Goal: Use online tool/utility: Utilize a website feature to perform a specific function

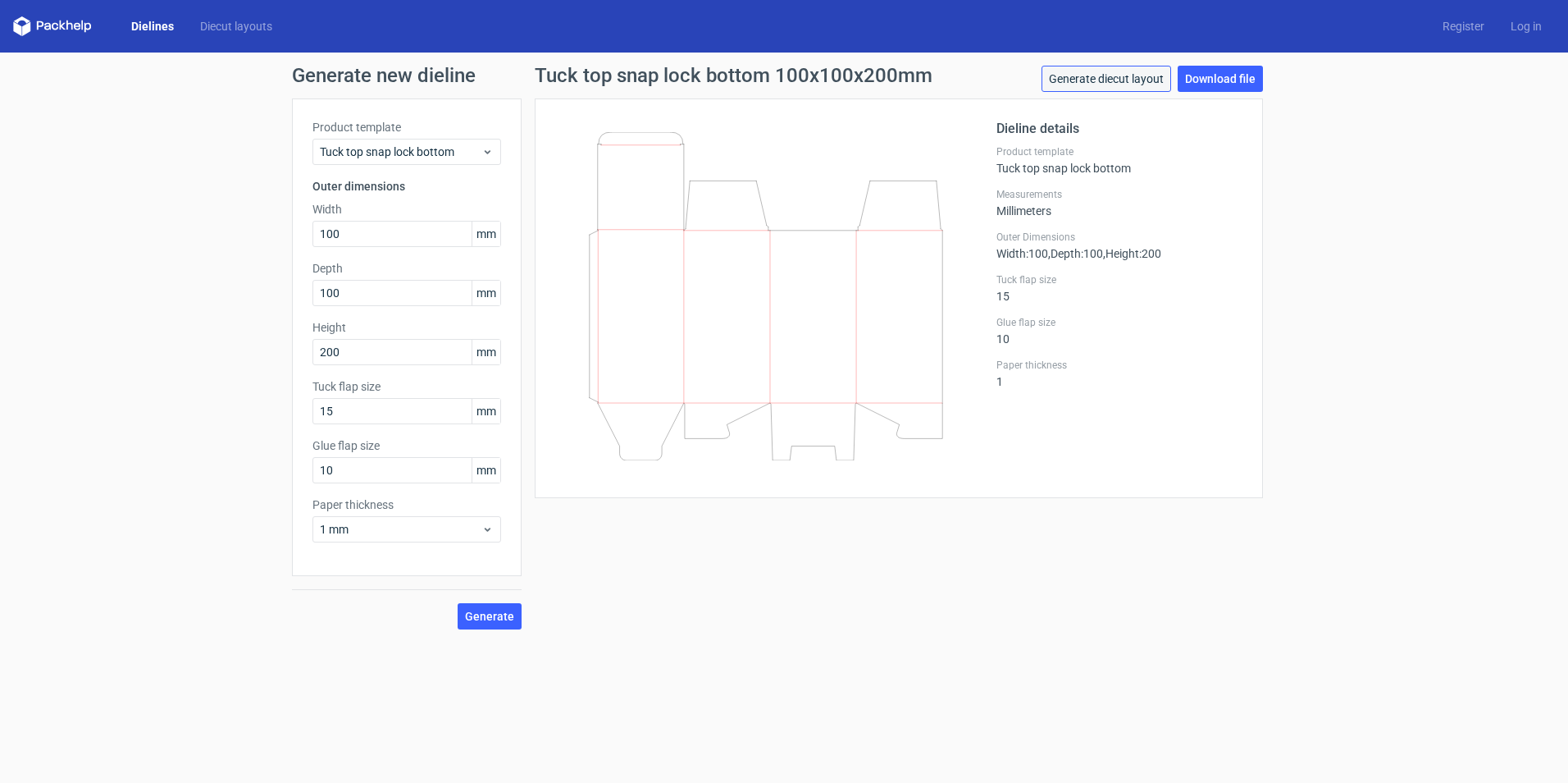
click at [1133, 78] on link "Generate diecut layout" at bounding box center [1105, 79] width 129 height 26
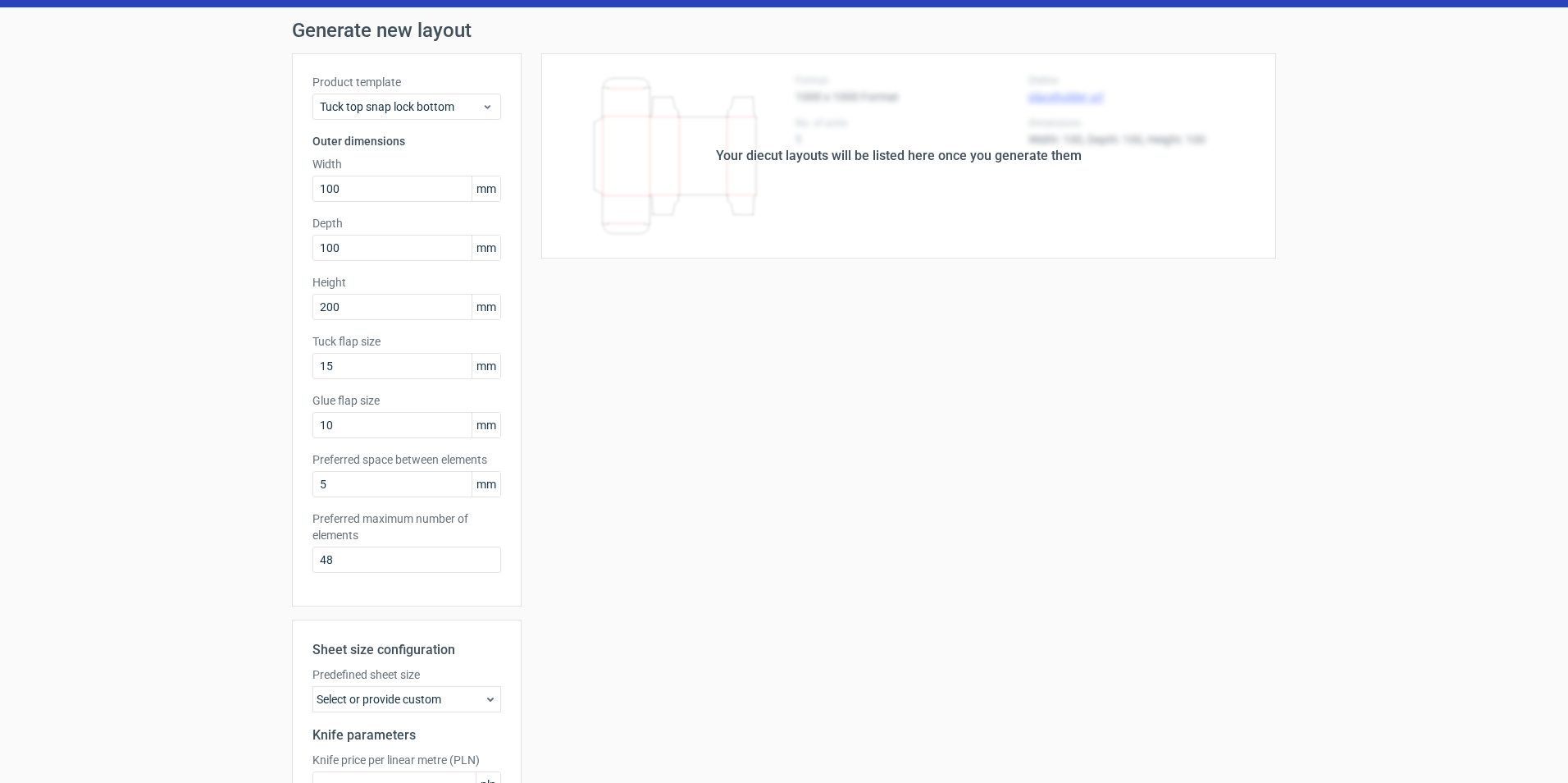
scroll to position [219, 0]
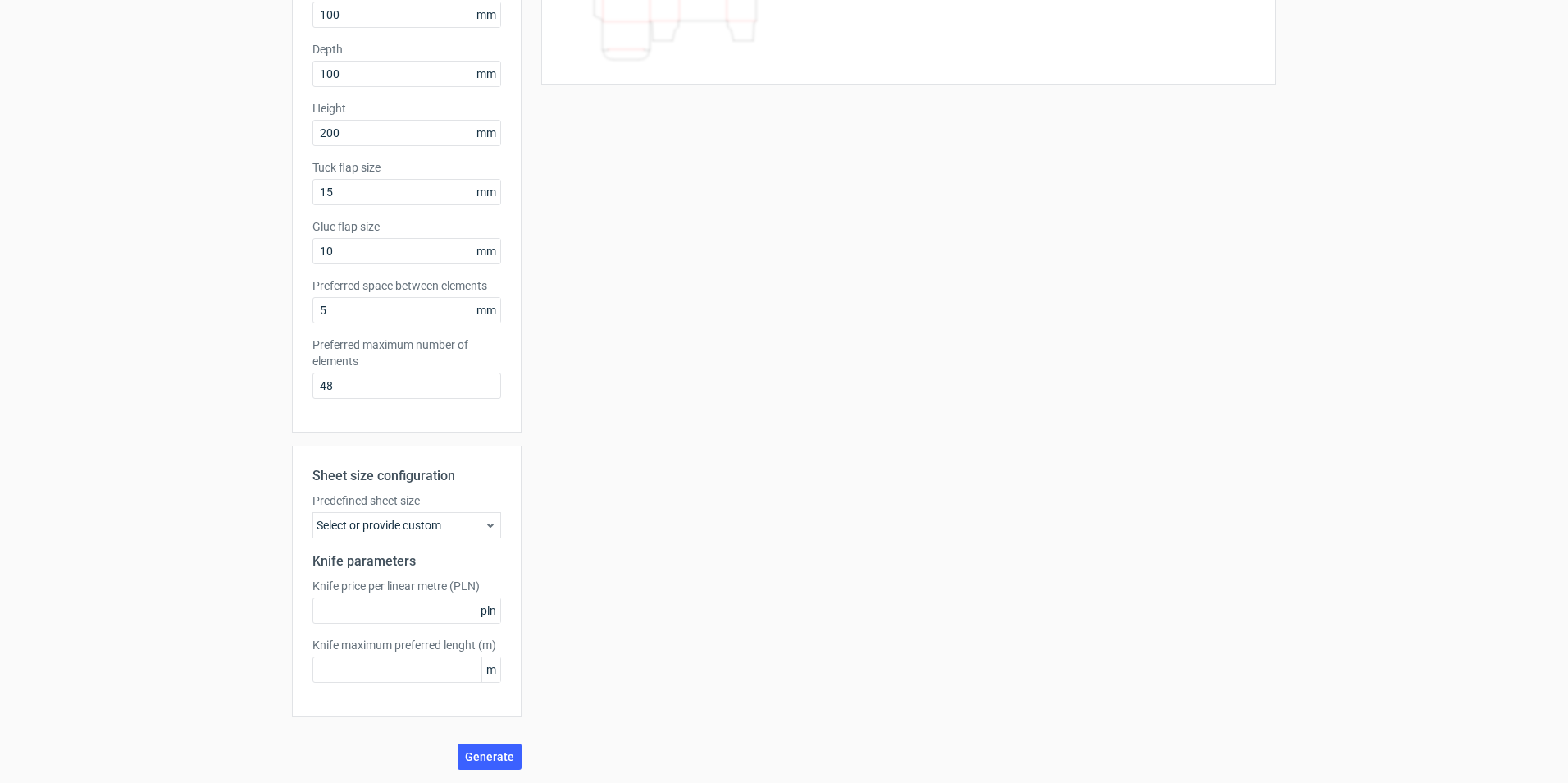
click at [441, 532] on div "Select or provide custom" at bounding box center [406, 524] width 189 height 26
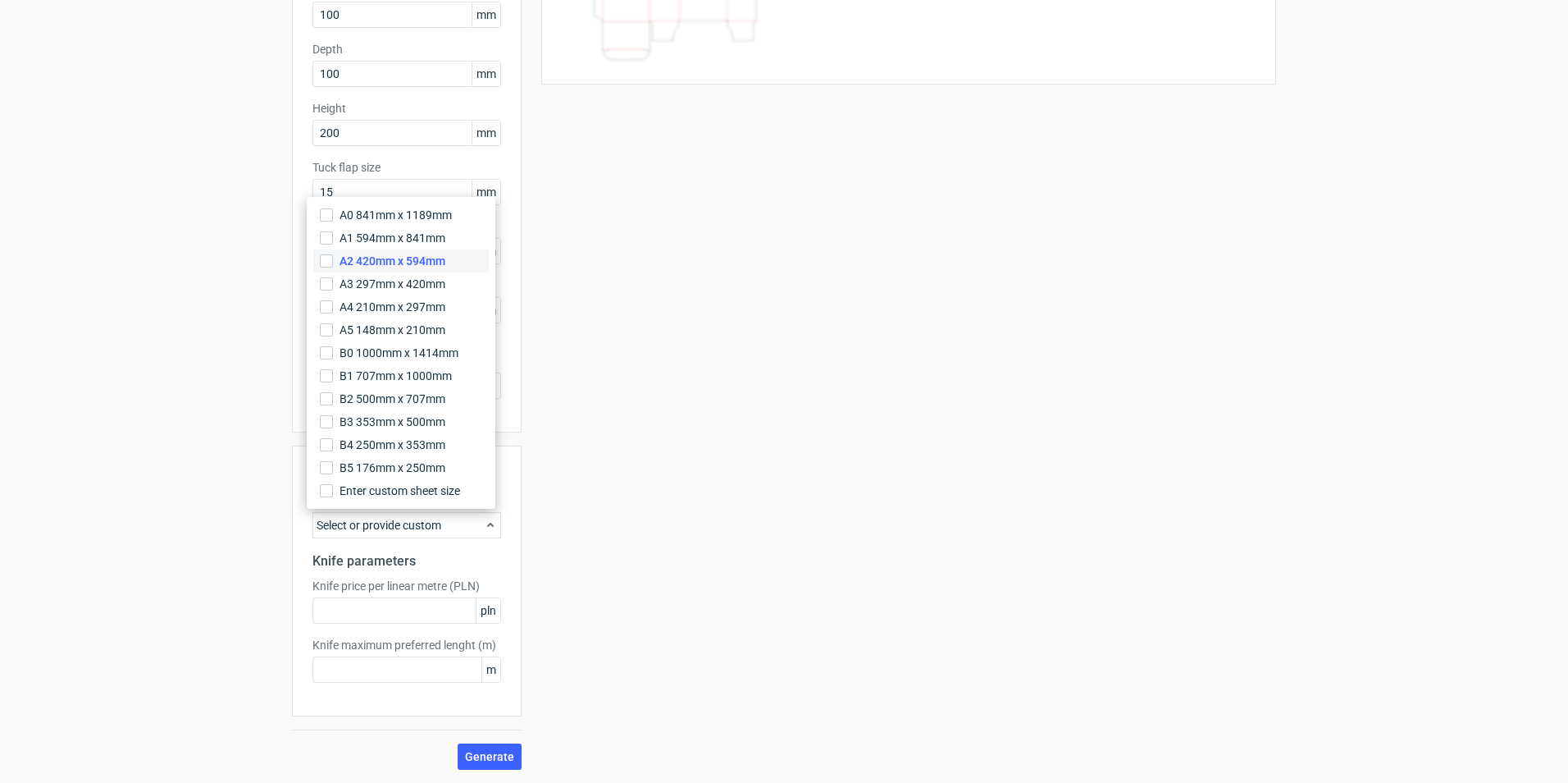
click at [436, 267] on span "A2 420mm x 594mm" at bounding box center [392, 261] width 105 height 16
click at [333, 267] on input "A2 420mm x 594mm" at bounding box center [327, 261] width 13 height 13
click at [667, 507] on div "Your diecut layouts will be listed here once you generate them Height Depth Wid…" at bounding box center [899, 324] width 755 height 890
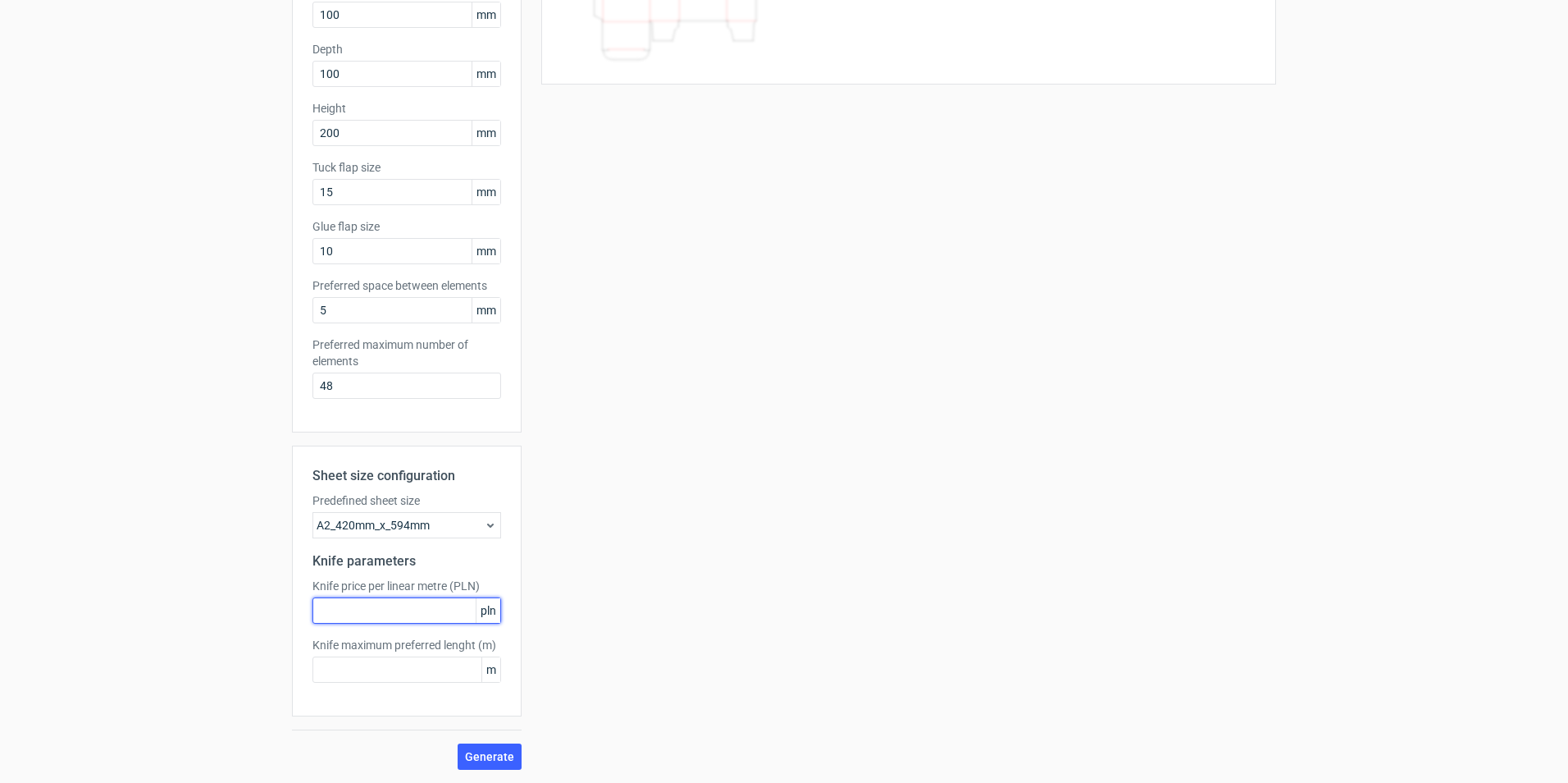
click at [443, 604] on input "text" at bounding box center [406, 610] width 189 height 26
click at [449, 671] on input "text" at bounding box center [406, 669] width 189 height 26
click at [426, 608] on input "text" at bounding box center [406, 610] width 189 height 26
click at [426, 672] on input "text" at bounding box center [406, 669] width 189 height 26
type input "1"
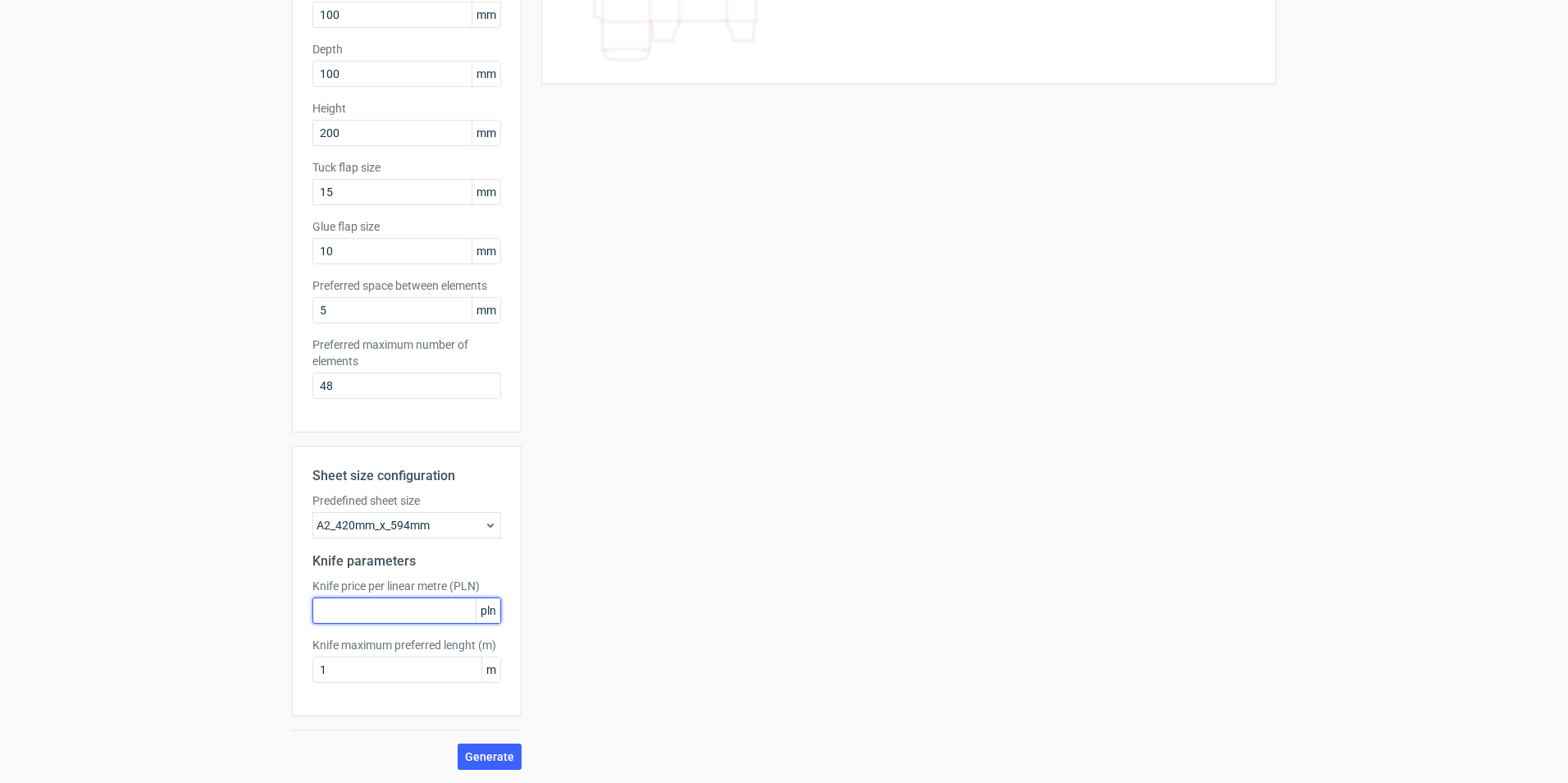
click at [382, 623] on input "text" at bounding box center [406, 610] width 189 height 26
type input "4"
click at [504, 751] on span "Generate" at bounding box center [489, 756] width 49 height 12
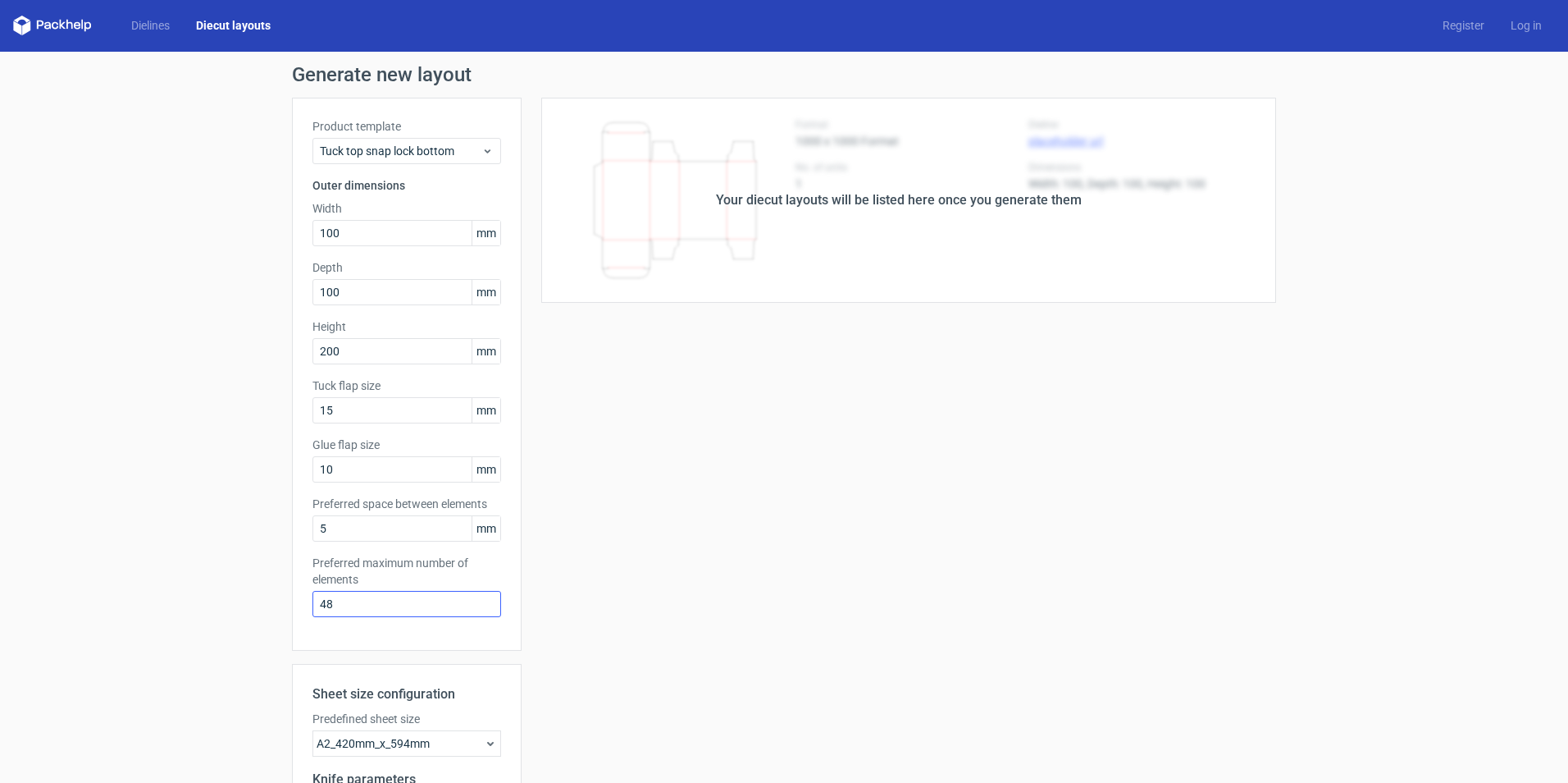
scroll to position [0, 0]
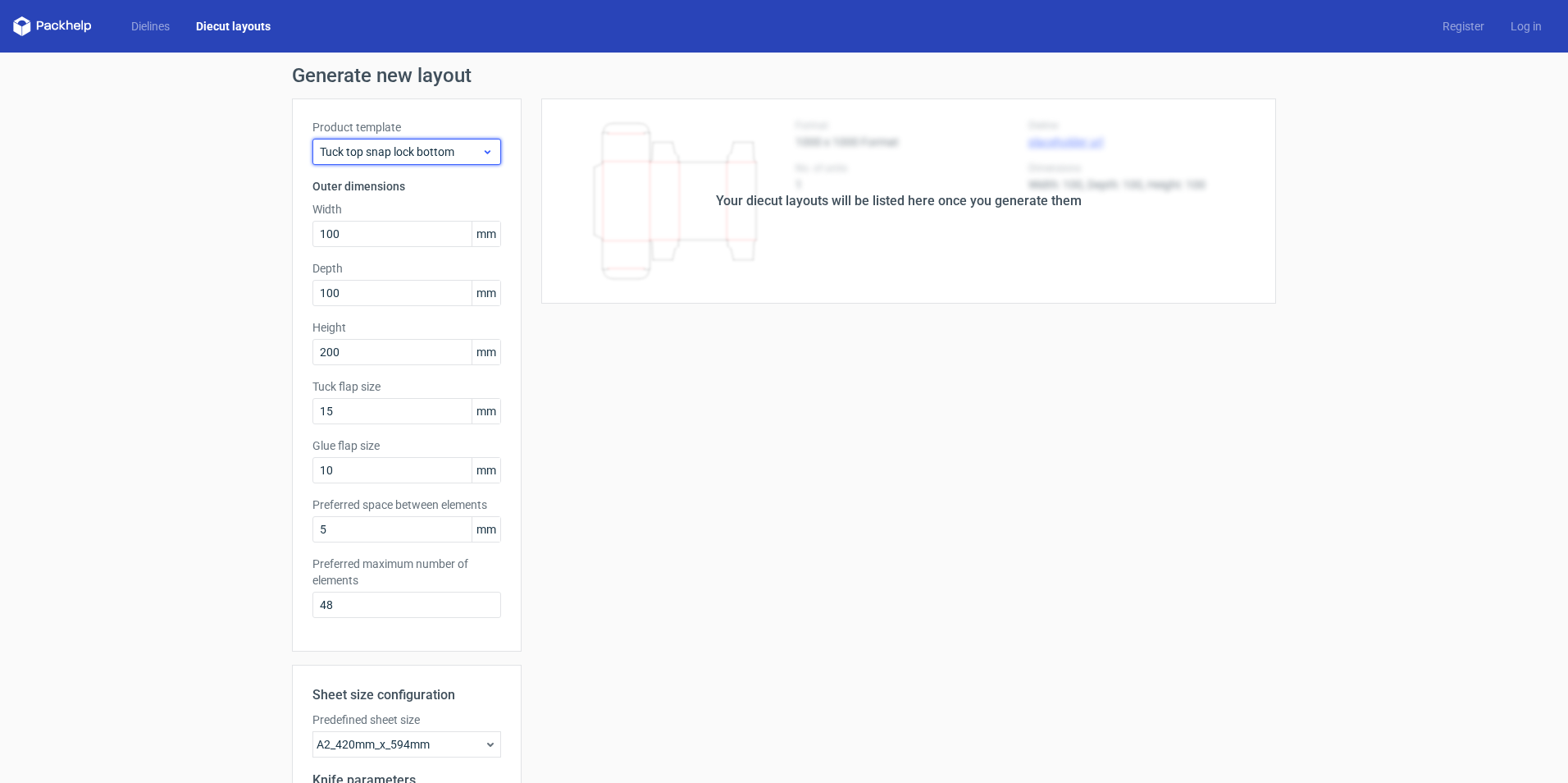
click at [466, 160] on div "Tuck top snap lock bottom" at bounding box center [406, 151] width 189 height 26
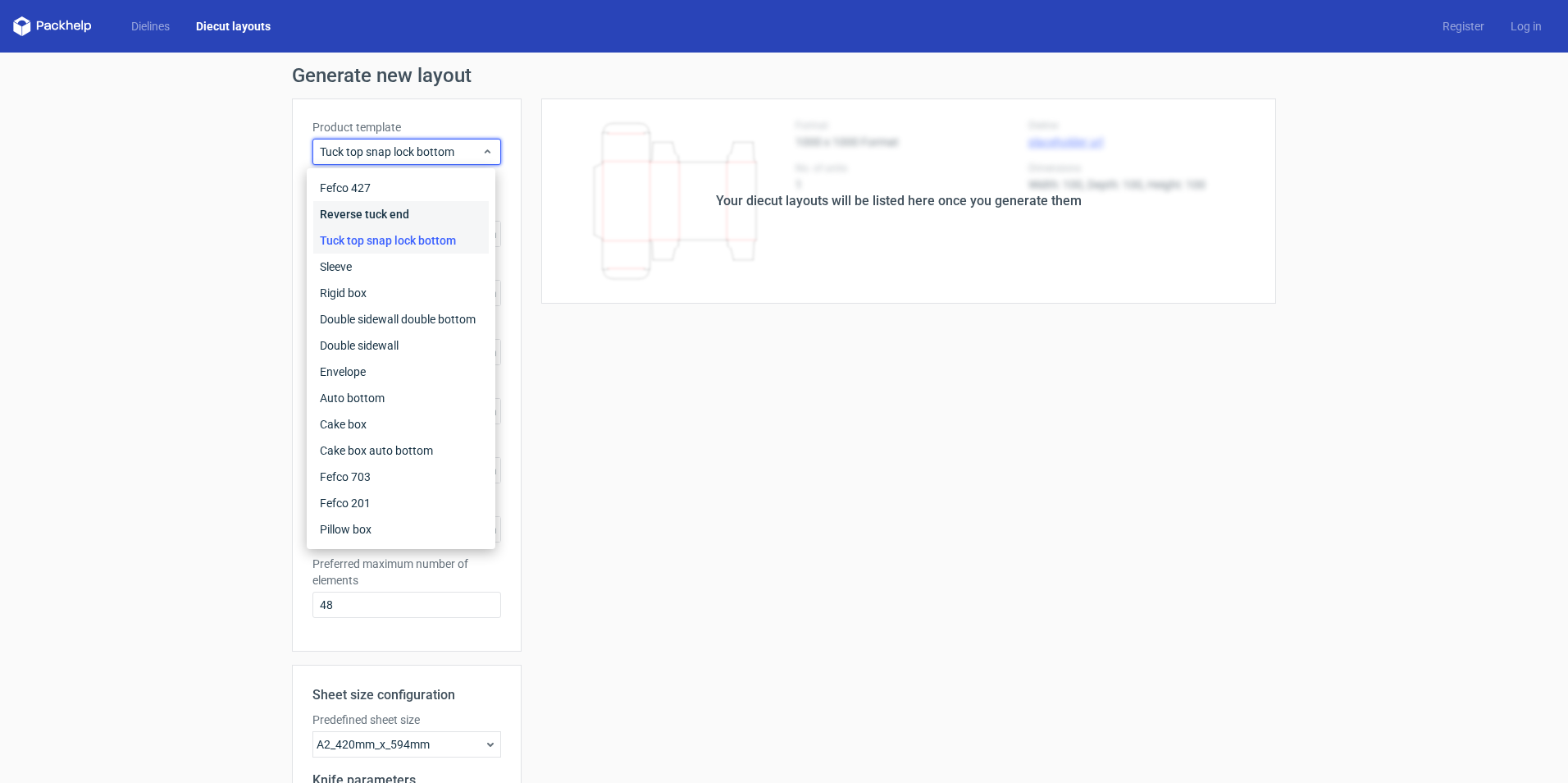
click at [418, 210] on div "Reverse tuck end" at bounding box center [400, 214] width 175 height 26
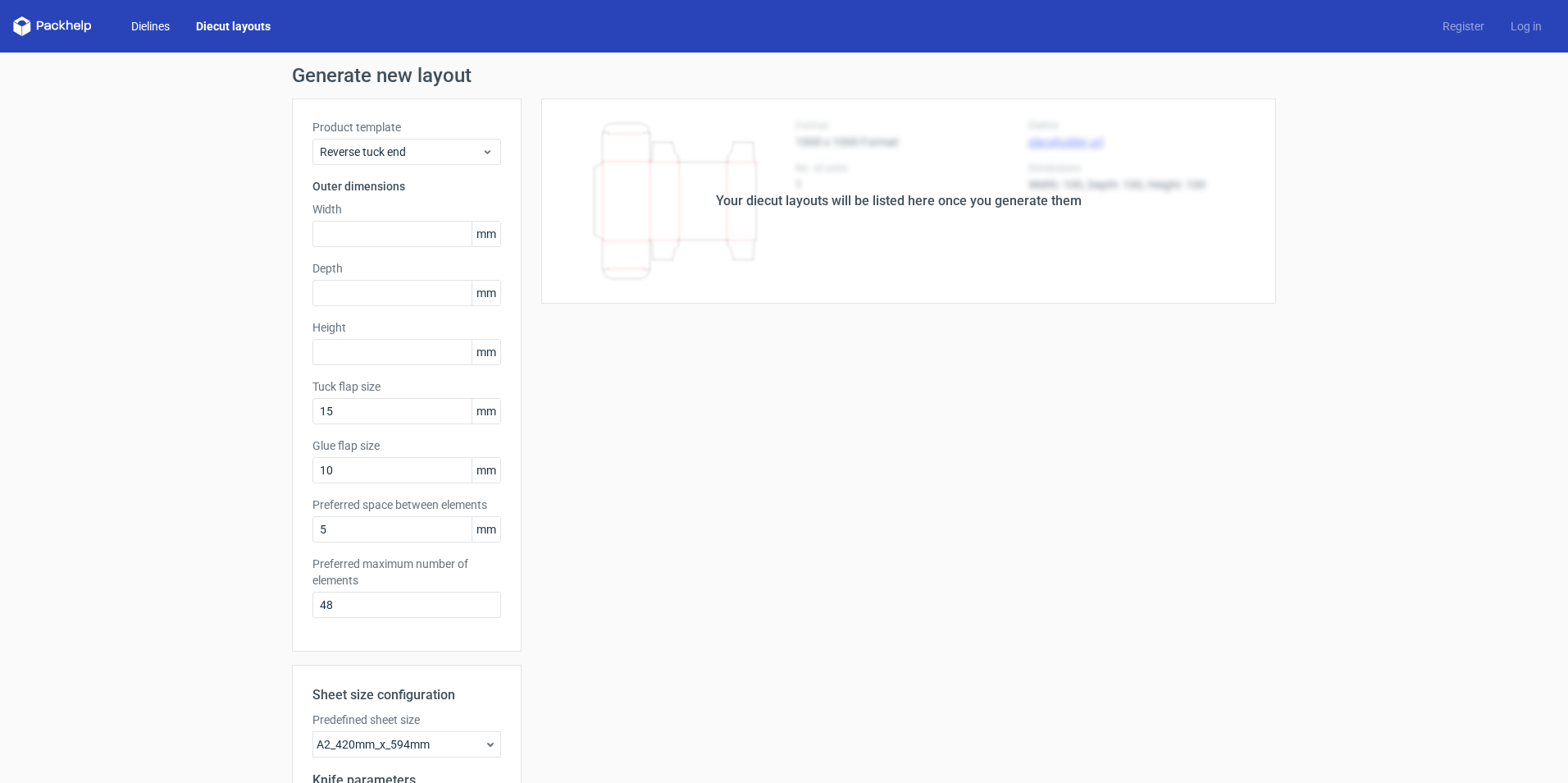
click at [153, 26] on link "Dielines" at bounding box center [150, 26] width 65 height 16
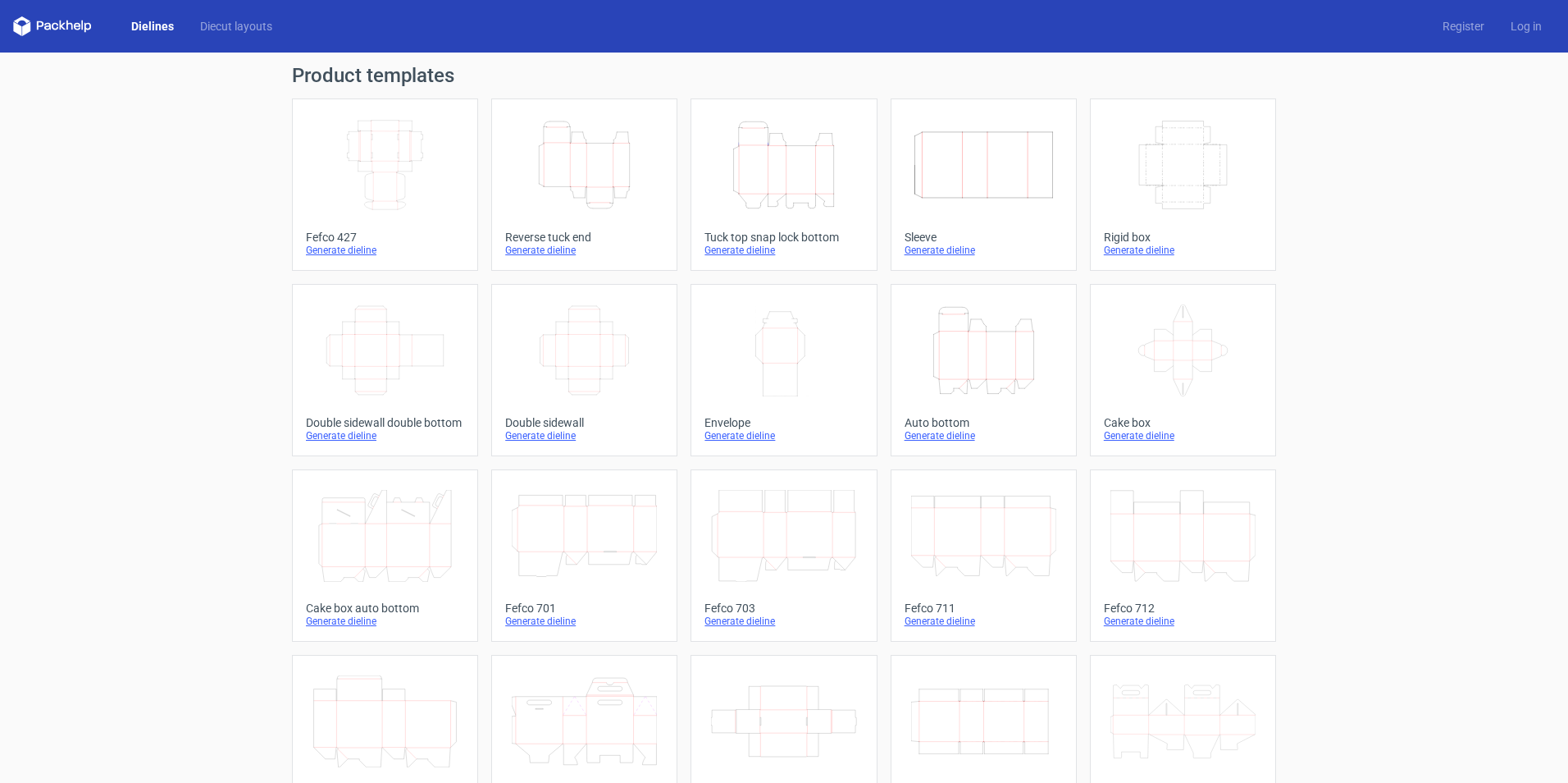
click at [742, 202] on icon "Height Depth Width" at bounding box center [784, 165] width 146 height 92
